Goal: Task Accomplishment & Management: Manage account settings

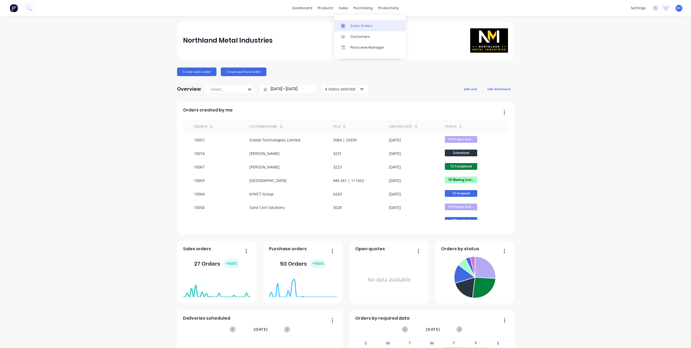
click at [347, 24] on div at bounding box center [345, 25] width 8 height 5
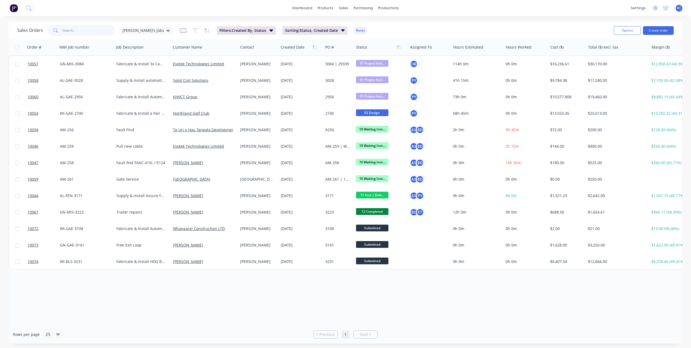
click at [100, 30] on input "text" at bounding box center [89, 30] width 53 height 11
click at [138, 32] on span "[PERSON_NAME]'s Jobs" at bounding box center [144, 31] width 42 height 6
click at [148, 98] on button "Main View" at bounding box center [152, 98] width 62 height 6
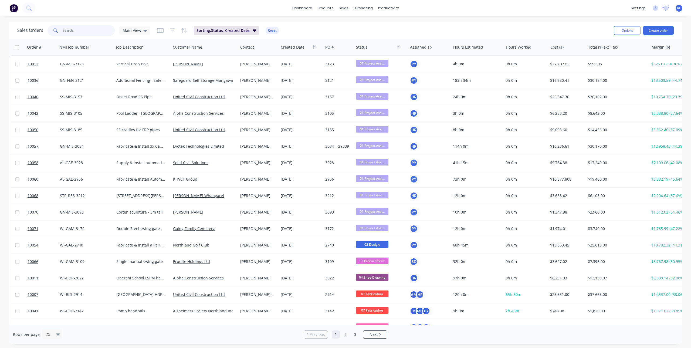
click at [88, 33] on input "text" at bounding box center [89, 30] width 53 height 11
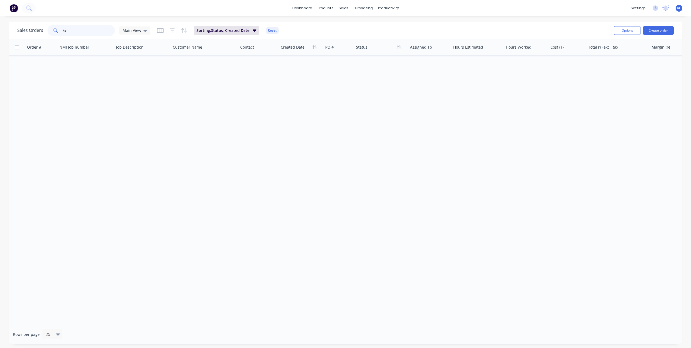
type input "k"
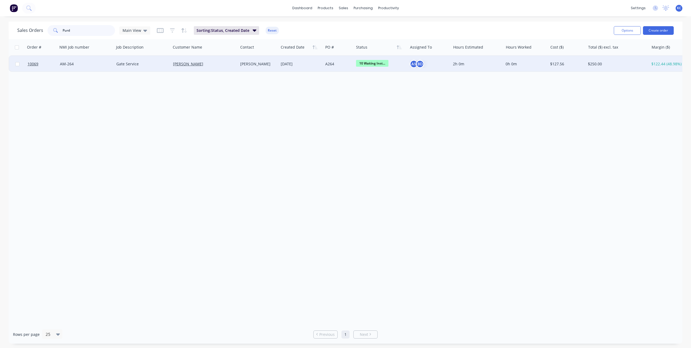
type input "Purd"
click at [159, 60] on div "Gate Service" at bounding box center [142, 64] width 57 height 16
click at [226, 63] on div "[PERSON_NAME]" at bounding box center [203, 63] width 60 height 5
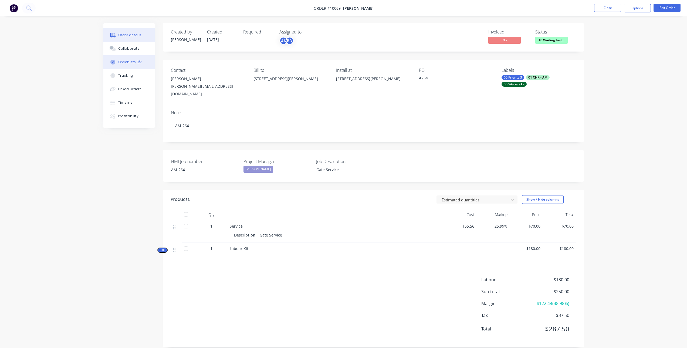
click at [126, 61] on div "Checklists 0/2" at bounding box center [129, 62] width 23 height 5
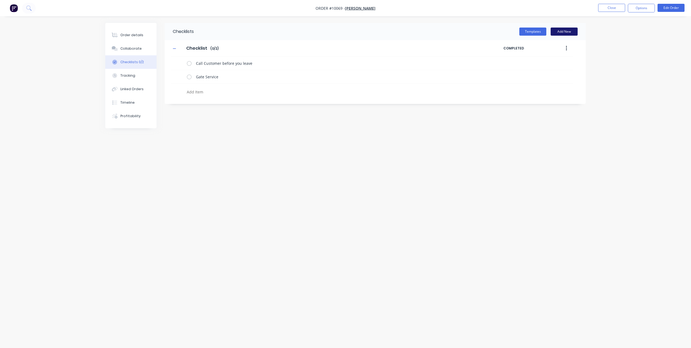
click at [553, 33] on button "Add New" at bounding box center [564, 32] width 27 height 8
click at [219, 89] on textarea at bounding box center [315, 92] width 260 height 8
click at [572, 108] on icon at bounding box center [574, 109] width 4 height 5
click at [246, 91] on textarea at bounding box center [315, 92] width 260 height 8
type textarea "x"
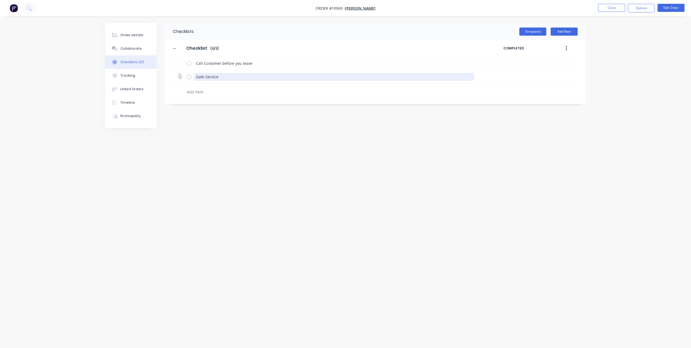
type textarea "P"
type textarea "x"
type textarea "Pu"
type textarea "x"
type textarea "Purc"
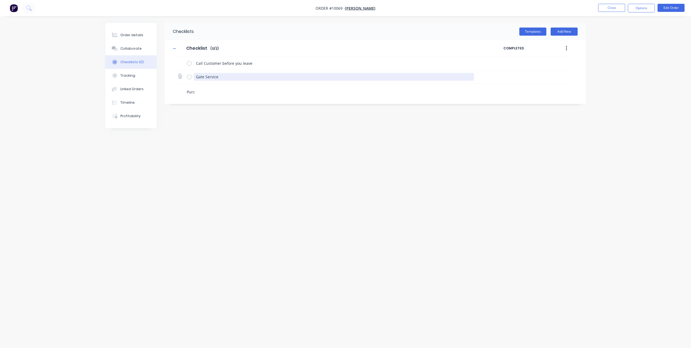
type textarea "x"
type textarea "Purcv"
type textarea "x"
type textarea "Purc"
type textarea "x"
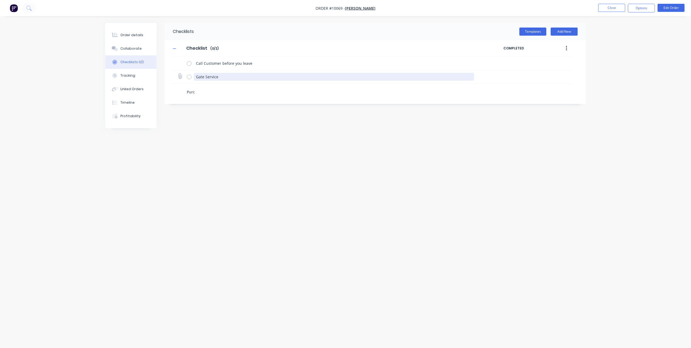
type textarea "Purcc"
type textarea "x"
type textarea "Purcch"
type textarea "x"
type textarea "Purccha"
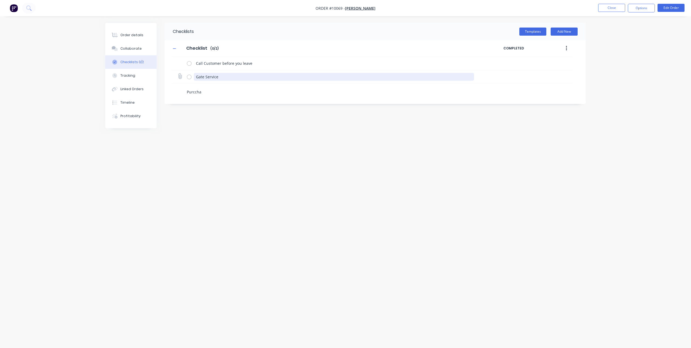
type textarea "x"
type textarea "Purcchas"
type textarea "x"
type textarea "Purcchase"
type textarea "x"
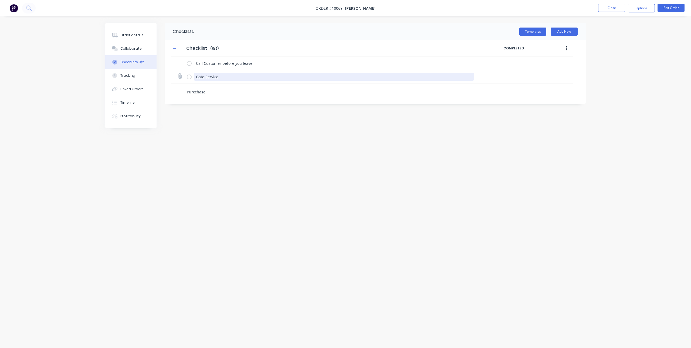
type textarea "Purcchase"
type textarea "x"
type textarea "Purcchase B"
type textarea "x"
type textarea "Purcchase Be"
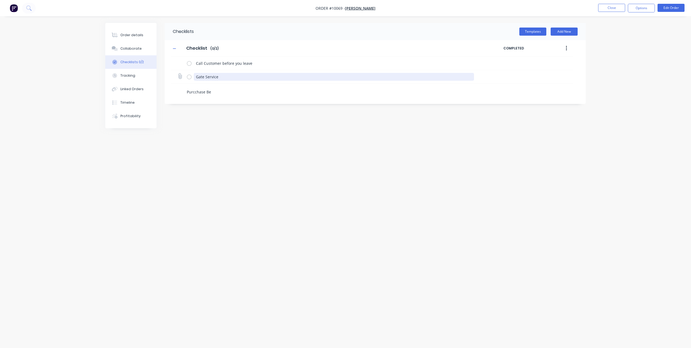
type textarea "x"
type textarea "Purcchase Bea"
type textarea "x"
type textarea "Purcchase Bear"
type textarea "x"
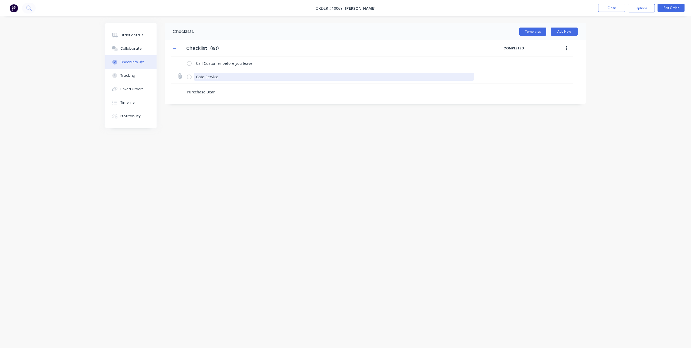
type textarea "Purcchase Beari"
type textarea "x"
type textarea "Purcchase Bearin"
type textarea "x"
type textarea "Purcchase Bearing"
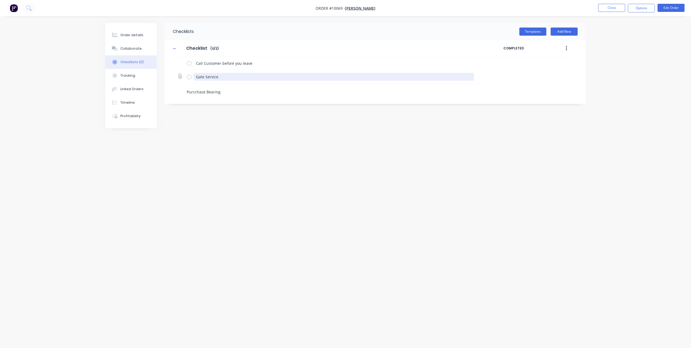
type textarea "x"
type textarea "Purcchase Bearings"
type textarea "x"
type textarea "Purcchase Bearings"
type textarea "x"
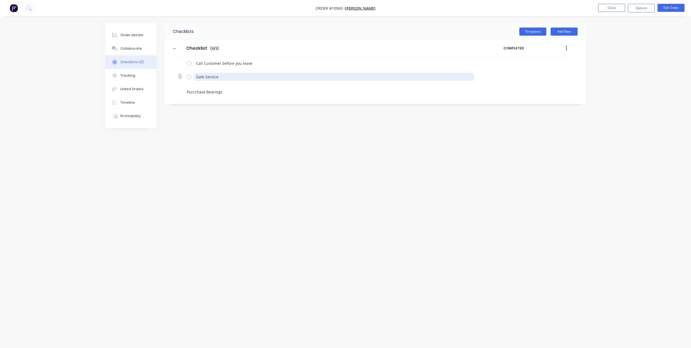
type textarea "Purcchase Bearings ("
type textarea "x"
type textarea "Purcchase Bearings (6"
type textarea "x"
type textarea "Purcchase Bearings (62"
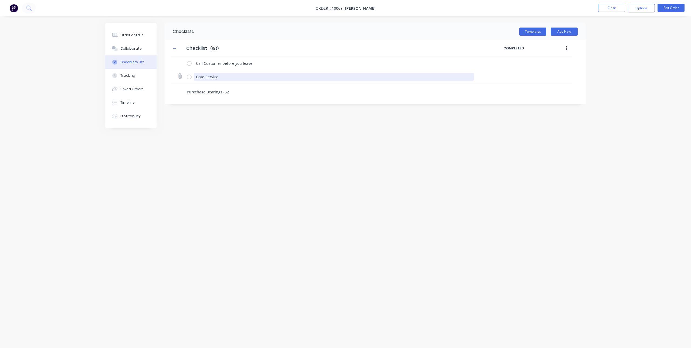
type textarea "x"
type textarea "Purcchase Bearings (620"
type textarea "x"
type textarea "Purcchase Bearings (6202"
type textarea "x"
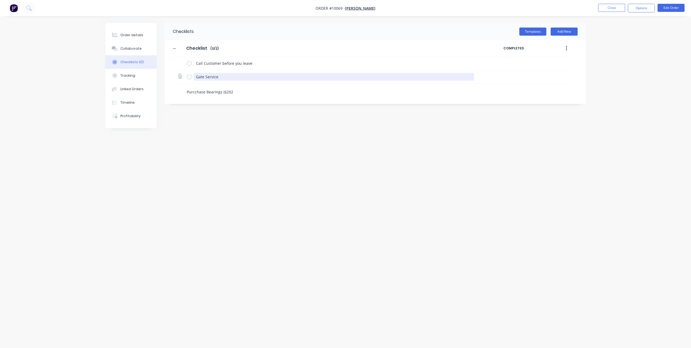
type textarea "Purcchase Bearings (6202"
type textarea "x"
type textarea "Purcchase Bearings (6202"
type textarea "x"
type textarea "Purcchase Bearings (620"
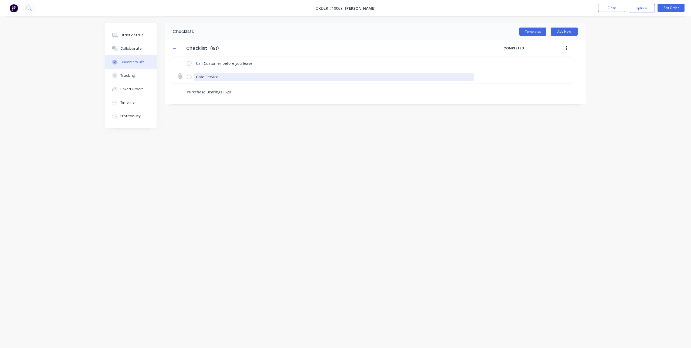
type textarea "x"
type textarea "Purcchase Bearings (62"
type textarea "x"
type textarea "Purcchase Bearings (6"
type textarea "x"
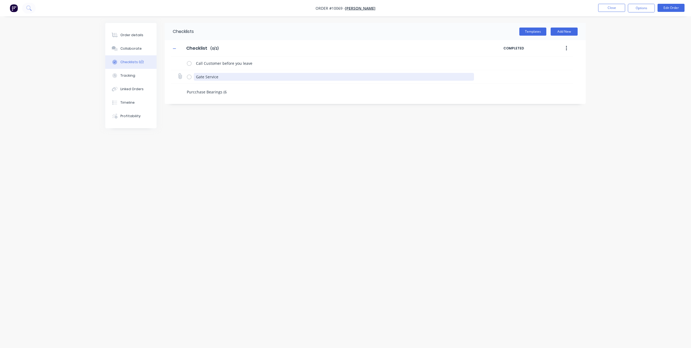
type textarea "Purcchase Bearings ("
type textarea "x"
type textarea "Purcchase Bearings"
type textarea "x"
type textarea "Purcchase Bearings"
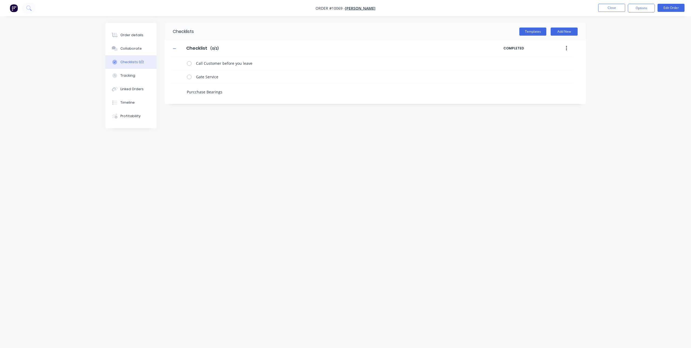
click at [195, 90] on textarea "Purcchase Bearings" at bounding box center [315, 92] width 260 height 8
type textarea "x"
type textarea "Purchase Bearings"
click at [280, 93] on textarea "Purchase Bearings" at bounding box center [315, 92] width 260 height 8
type textarea "x"
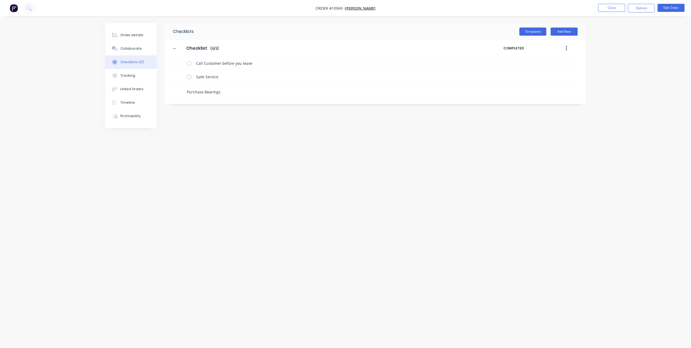
type textarea "Purchase Bearings"
paste textarea
type textarea "x"
type textarea "Purchase Bearings"
type textarea "x"
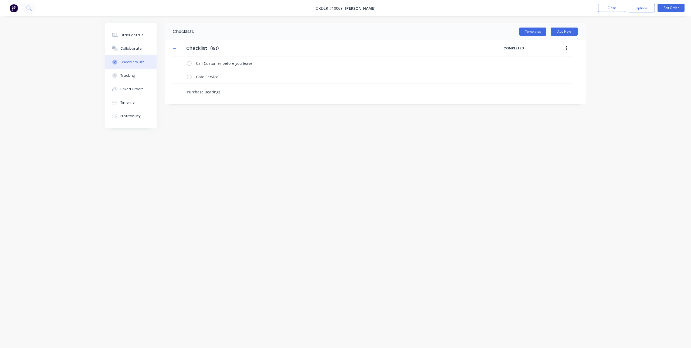
type textarea "Purchase Bearings?"
type textarea "x"
type textarea "Purchase Bearings"
type textarea "x"
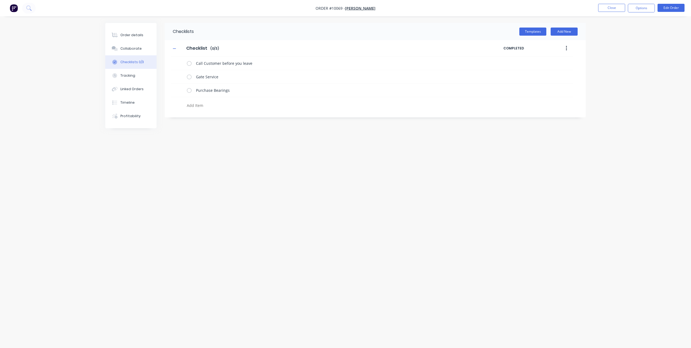
type textarea "P"
type textarea "x"
type textarea "Pa"
type textarea "x"
type textarea "Pac"
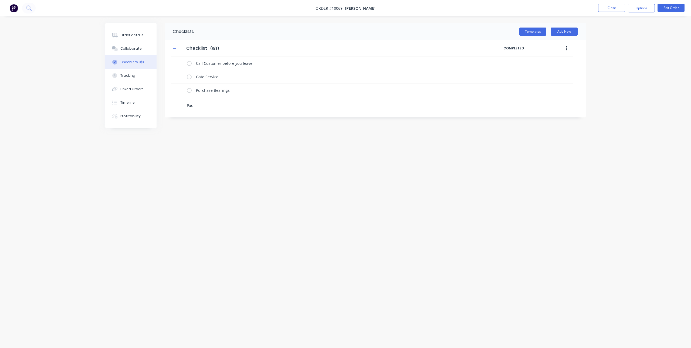
type textarea "x"
type textarea "Pack"
type textarea "x"
type textarea "Pack"
type textarea "x"
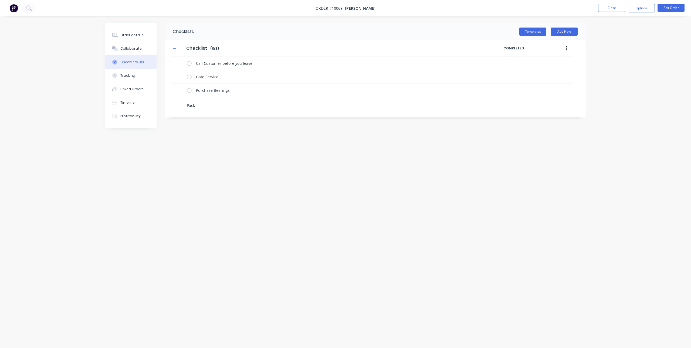
type textarea "Pack W"
type textarea "x"
type textarea "Pack Wi"
type textarea "x"
type textarea "Pack Wir"
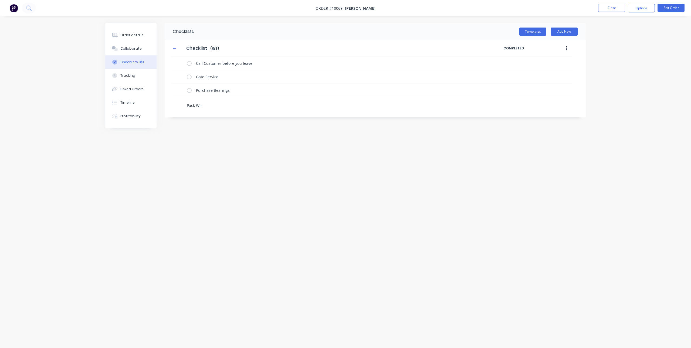
type textarea "x"
type textarea "Pack Wire"
type textarea "x"
type textarea "Pack Wirel"
type textarea "x"
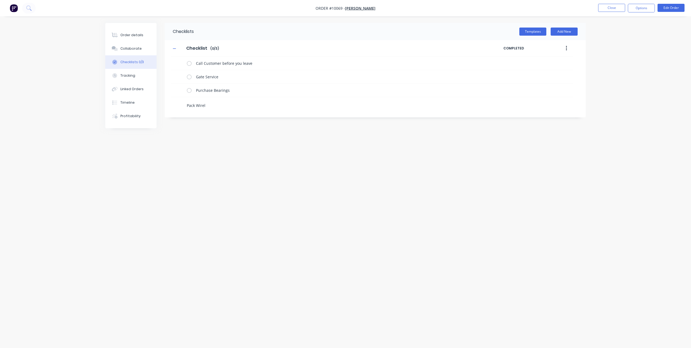
type textarea "Pack Wirele"
type textarea "x"
type textarea "Pack Wireles"
type textarea "x"
type textarea "Pack Wireless"
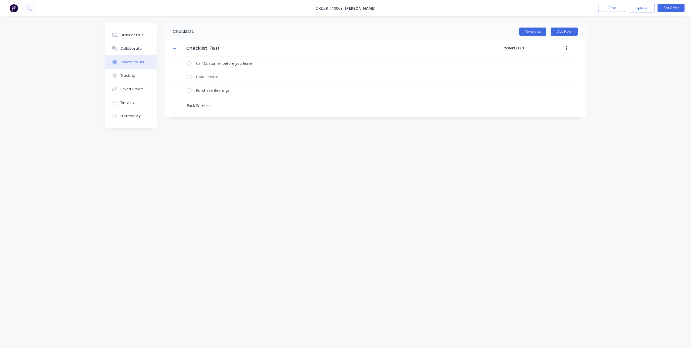
type textarea "x"
type textarea "Pack Wireless"
type textarea "x"
type textarea "Pack Wireless H"
type textarea "x"
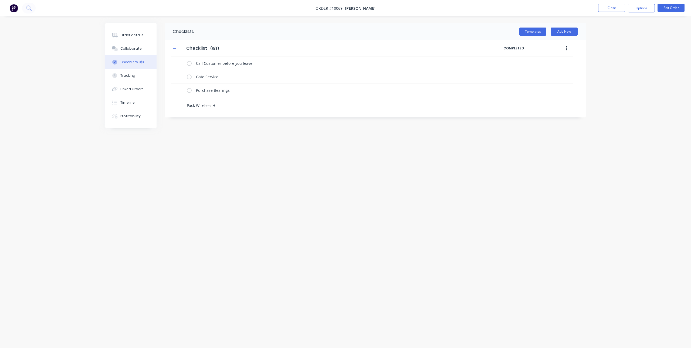
type textarea "Pack Wireless H8"
type textarea "x"
type textarea "Pack Wireless H85"
type textarea "x"
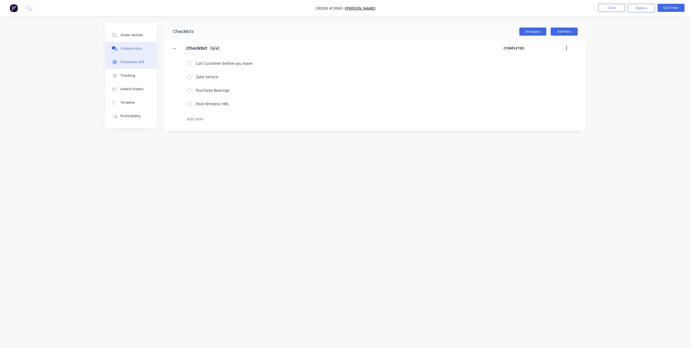
type textarea "x"
click at [133, 51] on button "Collaborate" at bounding box center [130, 48] width 51 height 13
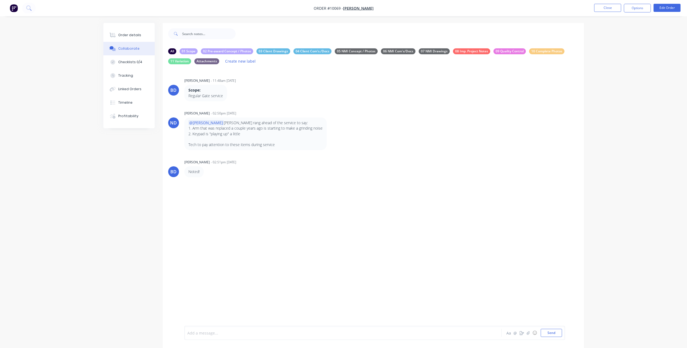
click at [258, 335] on div at bounding box center [328, 333] width 281 height 6
click at [349, 331] on div "[PERSON_NAME] called again, he mentioned the same thing about the Arm & Keypad." at bounding box center [328, 333] width 281 height 6
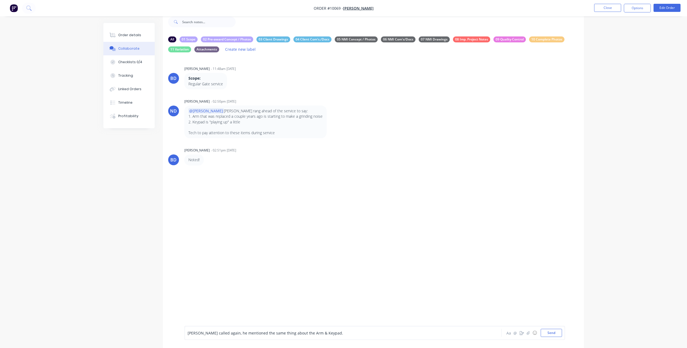
scroll to position [17, 0]
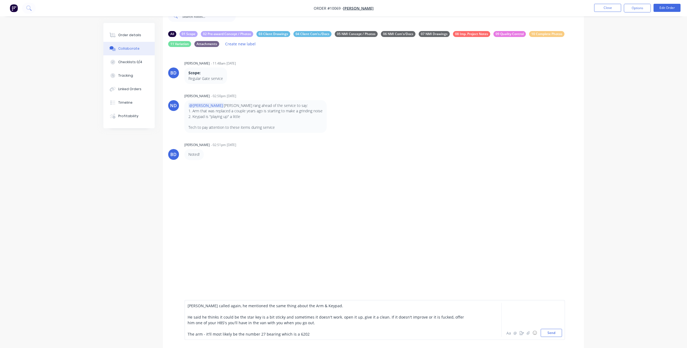
click at [305, 333] on div "The arm - it'll most likely be the number 27 bearing which is a 6202" at bounding box center [328, 334] width 281 height 6
click at [368, 334] on span "The arm - it'll most likely be the number 27 bearing which is a 6202. while it'…" at bounding box center [304, 333] width 232 height 5
click at [417, 333] on div "The arm - it'll most likely be the number 27 bearing which is a 6202. while it'…" at bounding box center [328, 334] width 281 height 6
click at [304, 333] on span "The arm - it'll most likely be the number 27 bearing which is a 6202. while it'…" at bounding box center [321, 333] width 266 height 5
click at [449, 333] on span "The arm - it'll most likely be the number 27 bearing which is a 6202-2RS. while…" at bounding box center [325, 333] width 274 height 5
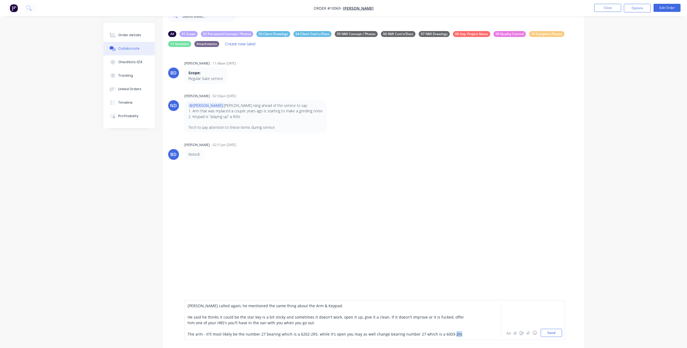
click at [449, 333] on span "The arm - it'll most likely be the number 27 bearing which is a 6202-2RS. while…" at bounding box center [325, 333] width 274 height 5
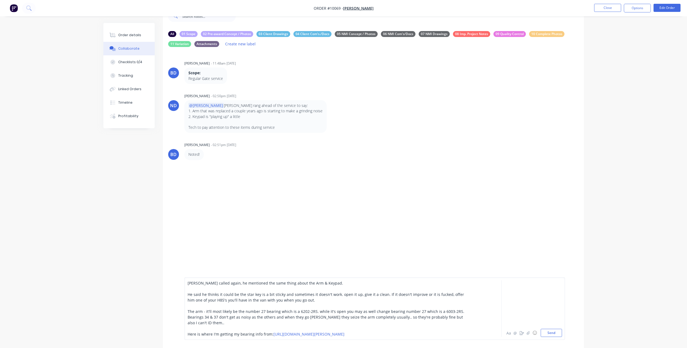
click at [216, 324] on div "Bearings 34 & 37 don't get as noisy as the others and when they go [PERSON_NAME…" at bounding box center [328, 319] width 281 height 11
click at [292, 324] on span "Bearings 34 & 37 don't get as noisy as the others and when they go [PERSON_NAME…" at bounding box center [326, 319] width 276 height 11
click at [206, 323] on span "Bearings 34 & 37 don't get as noisy as the others and when they go [PERSON_NAME…" at bounding box center [326, 319] width 276 height 11
click at [246, 323] on span "Bearings 34 & 37 don't get as noisy as the others and when they go [PERSON_NAME…" at bounding box center [326, 319] width 276 height 11
click at [269, 322] on span "Bearings 34 & 37 don't get as noisy as the others and when they go [PERSON_NAME…" at bounding box center [326, 319] width 276 height 11
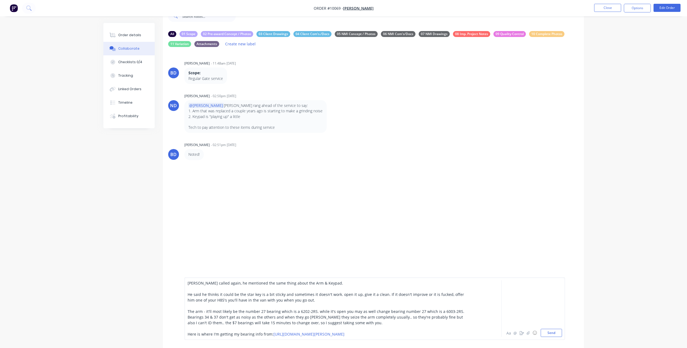
click at [291, 321] on span "Bearings 34 & 37 don't get as noisy as the others and when they go [PERSON_NAME…" at bounding box center [326, 319] width 276 height 11
click at [316, 324] on span "Bearings 34 & 37 don't get as noisy as the others and when they go [PERSON_NAME…" at bounding box center [326, 319] width 276 height 11
click at [347, 323] on span "Bearings 34 & 37 don't get as noisy as the others and when they go [PERSON_NAME…" at bounding box center [326, 319] width 276 height 11
click at [354, 324] on div "Bearings 34 & 37 don't get as noisy as the others and when they go [PERSON_NAME…" at bounding box center [328, 319] width 281 height 11
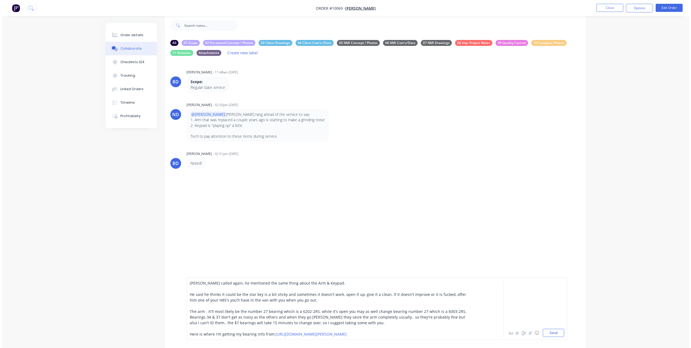
scroll to position [0, 0]
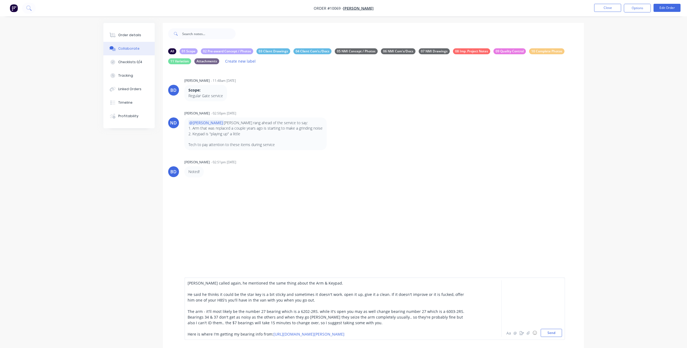
click at [187, 281] on div "[PERSON_NAME] called again, he mentioned the same thing about the Arm & Keypad.…" at bounding box center [374, 308] width 381 height 63
click at [188, 284] on span "[PERSON_NAME] called again, he mentioned the same thing about the Arm & Keypad." at bounding box center [265, 282] width 155 height 5
click at [555, 333] on button "Send" at bounding box center [551, 333] width 21 height 8
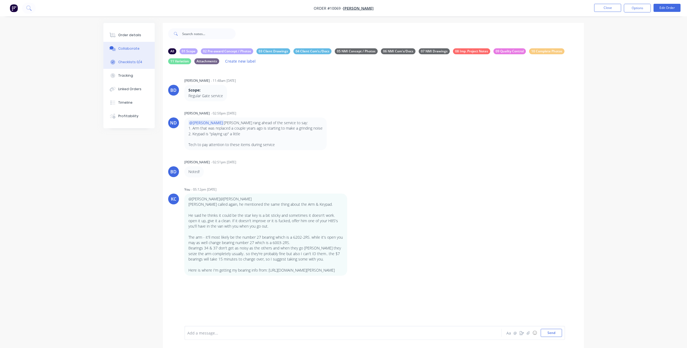
click at [138, 63] on div "Checklists 0/4" at bounding box center [130, 62] width 24 height 5
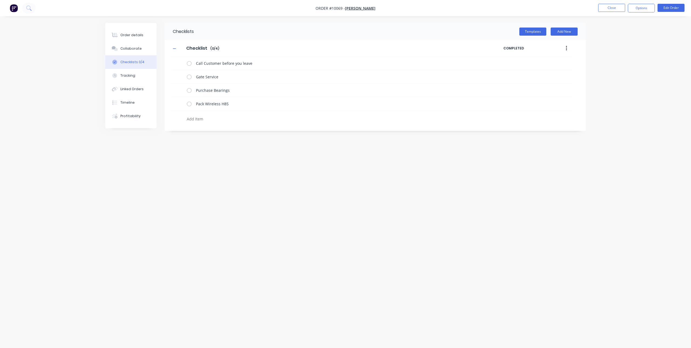
click at [206, 117] on textarea at bounding box center [315, 119] width 260 height 8
type textarea "x"
type textarea "B"
type textarea "x"
type textarea "Be"
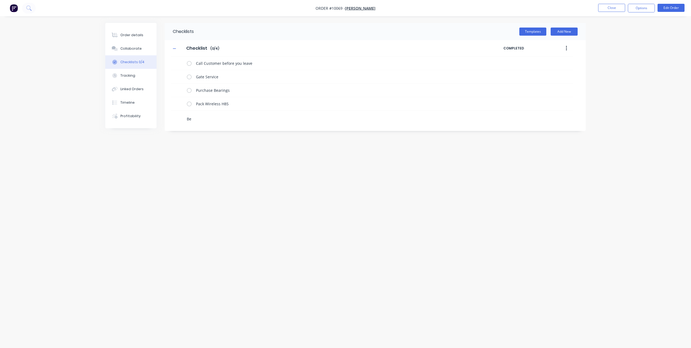
type textarea "x"
type textarea "Bea"
type textarea "x"
type textarea "Bear"
type textarea "x"
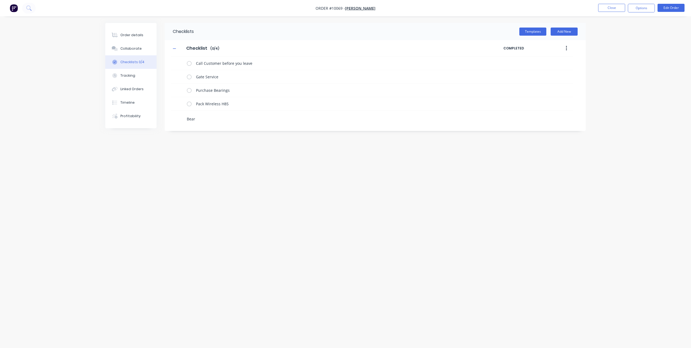
type textarea "Beari"
type textarea "x"
type textarea "Bearin"
type textarea "x"
type textarea "Bearing"
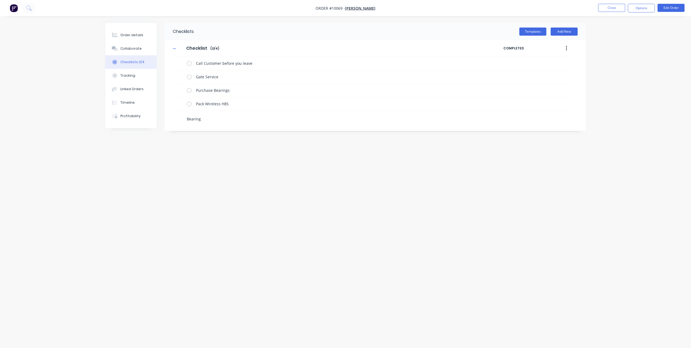
type textarea "x"
type textarea "Bearing"
type textarea "x"
type textarea "Bearing P"
type textarea "x"
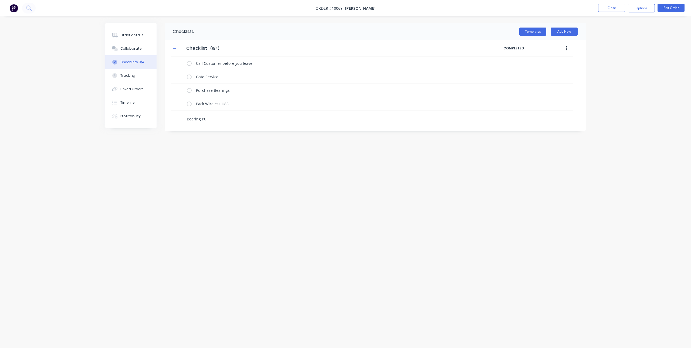
type textarea "Bearing Pul"
type textarea "x"
type textarea "Bearing Pull"
type textarea "x"
type textarea "Bearing Pulle"
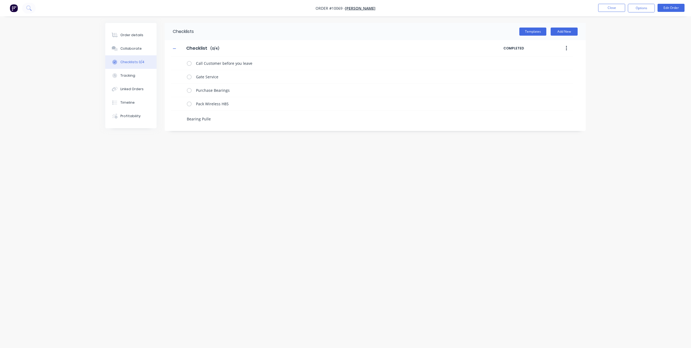
type textarea "x"
type textarea "Bearing Puller"
type textarea "x"
type textarea "Bearing Pullers"
type textarea "x"
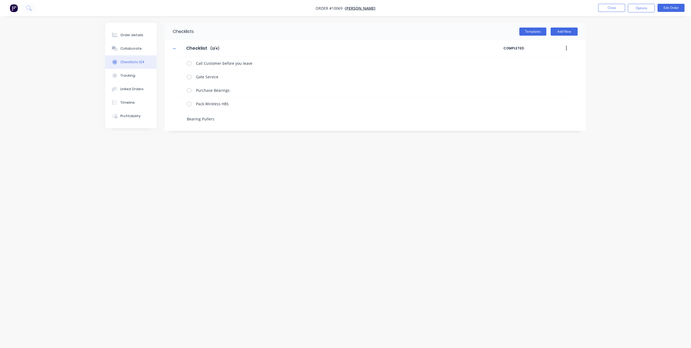
type textarea "Bearing Pullers"
type textarea "x"
type textarea "Bearing Pullers"
type textarea "x"
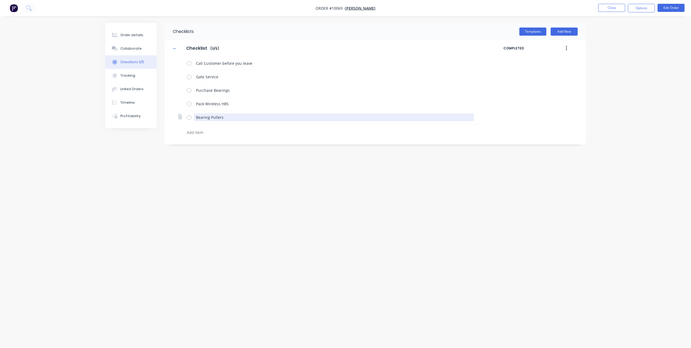
click at [195, 116] on textarea "Bearing Pullers" at bounding box center [334, 117] width 280 height 8
type textarea "x"
type textarea "PBearing Pullers"
type textarea "x"
type textarea "PaBearing Pullers"
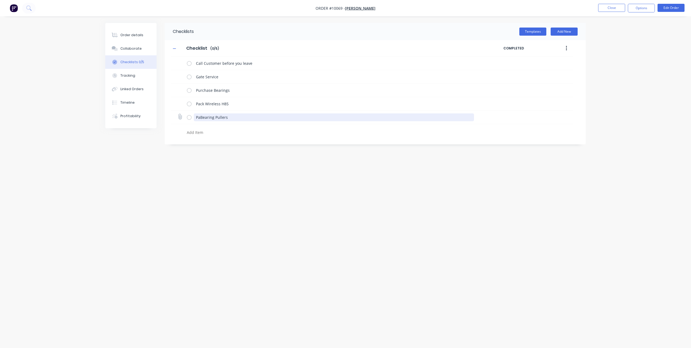
type textarea "x"
type textarea "PacBearing Pullers"
type textarea "x"
type textarea "PackBearing Pullers"
type textarea "x"
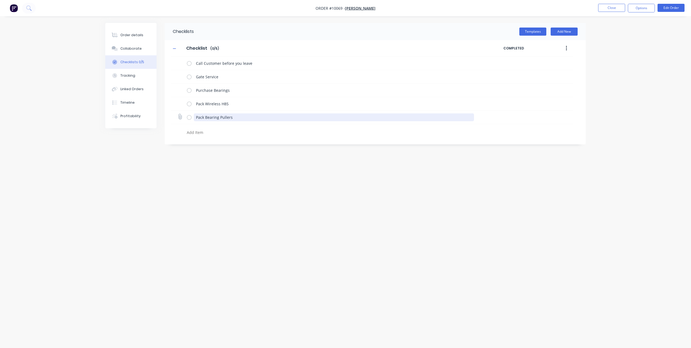
type textarea "Pack Bearing Pullers"
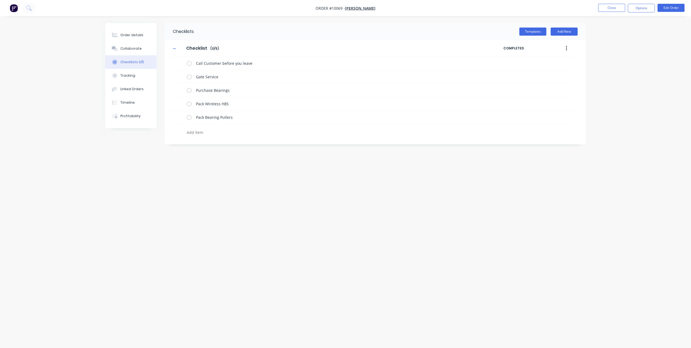
click at [235, 168] on div "Checklists Templates Add New Checklist Checklist Enter Checklist name ( 0 / 5 )…" at bounding box center [345, 164] width 480 height 282
click at [211, 133] on textarea at bounding box center [315, 132] width 260 height 8
type textarea "x"
type textarea "W"
type textarea "x"
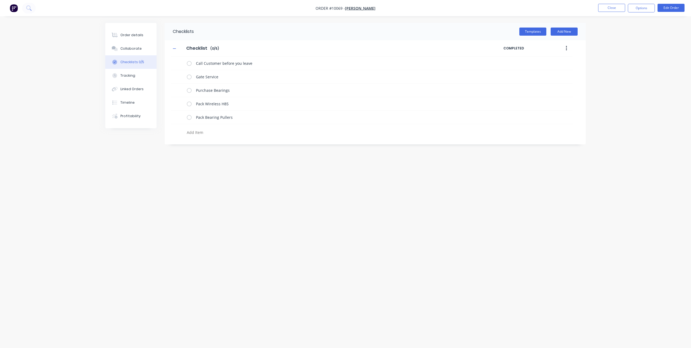
type textarea "x"
type textarea "P"
type textarea "x"
type textarea "Pa"
type textarea "x"
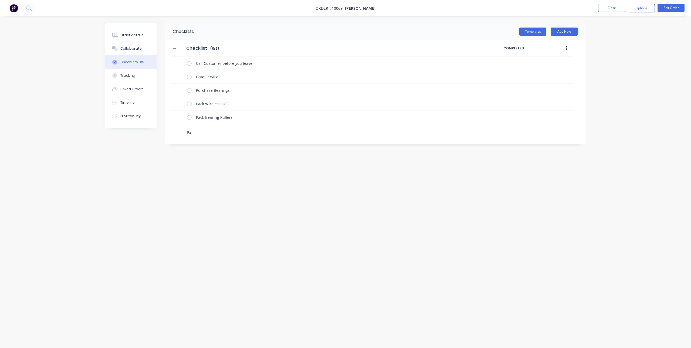
type textarea "Pac"
type textarea "x"
type textarea "Pack"
type textarea "x"
type textarea "Pac"
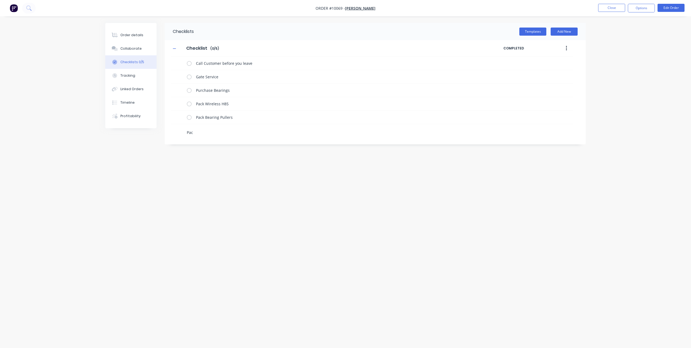
type textarea "x"
type textarea "Pa"
type textarea "x"
type textarea "P"
type textarea "x"
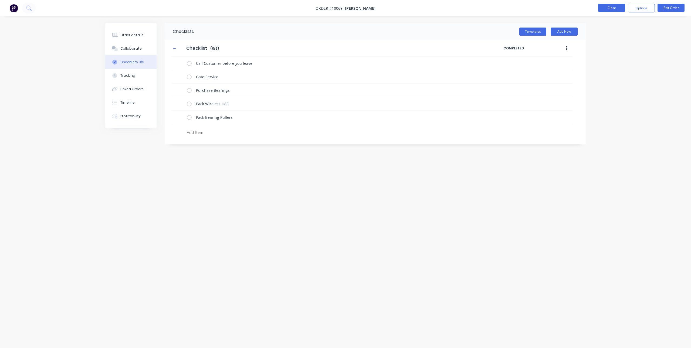
type textarea "x"
click at [611, 11] on button "Close" at bounding box center [611, 8] width 27 height 8
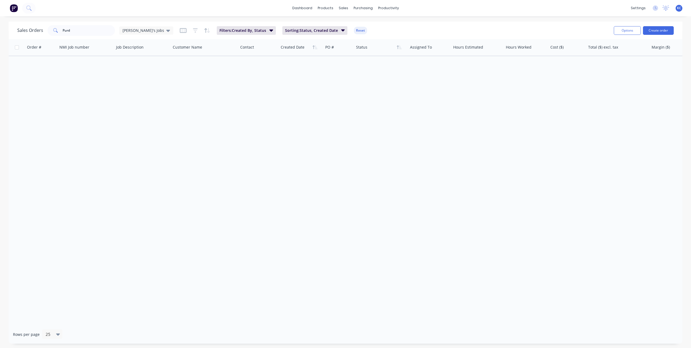
click at [14, 8] on img at bounding box center [14, 8] width 8 height 8
